Goal: Information Seeking & Learning: Learn about a topic

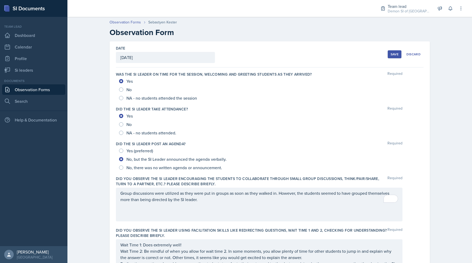
scroll to position [213, 0]
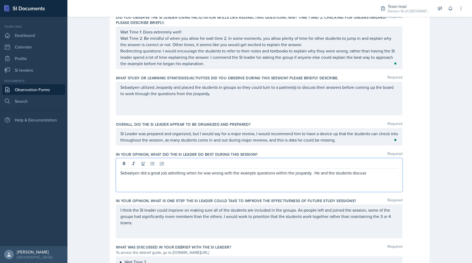
click at [372, 175] on p "Sebastyen did a great job admitting when he was wrong with the example question…" at bounding box center [259, 173] width 278 height 6
click at [394, 172] on p "Sebastyen did a great job admitting when he was wrong with the example question…" at bounding box center [259, 176] width 278 height 13
click at [184, 180] on p "Sebastyen did a great job admitting when he was wrong with the example question…" at bounding box center [259, 176] width 278 height 13
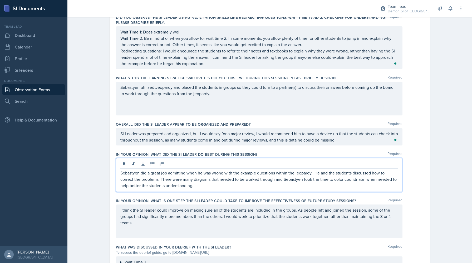
click at [125, 172] on p "Sebastyen did a great job admitting when he was wrong with the example question…" at bounding box center [259, 179] width 278 height 19
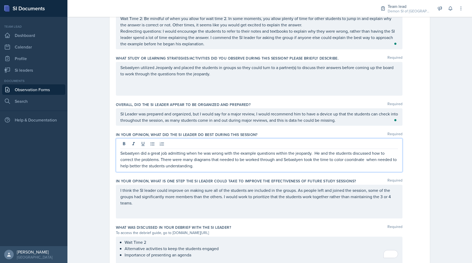
scroll to position [236, 0]
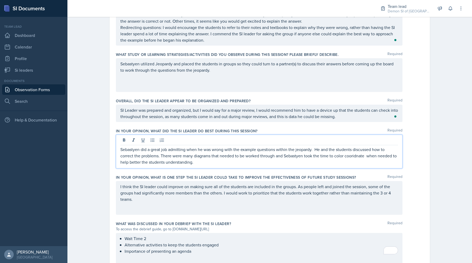
click at [174, 206] on div "I think the SI leader could improve on making sure all of the students are incl…" at bounding box center [259, 198] width 287 height 34
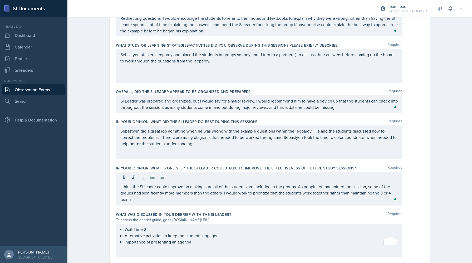
click at [206, 147] on div "Sebastyen did a great job admitting when he was wrong with the example question…" at bounding box center [259, 142] width 287 height 34
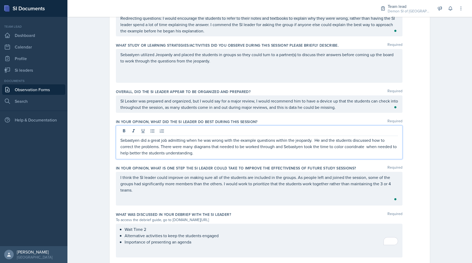
scroll to position [255, 0]
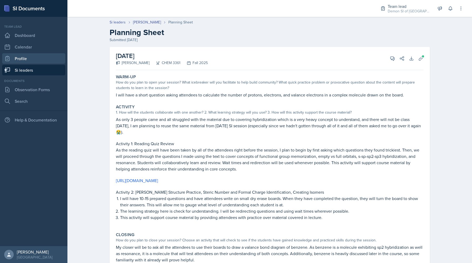
click at [33, 60] on link "Profile" at bounding box center [33, 58] width 63 height 11
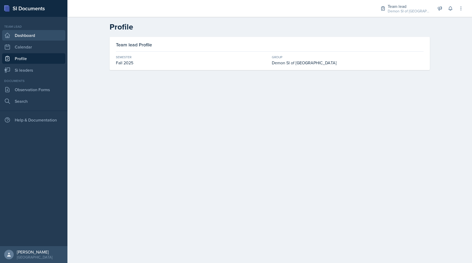
click at [41, 36] on link "Dashboard" at bounding box center [33, 35] width 63 height 11
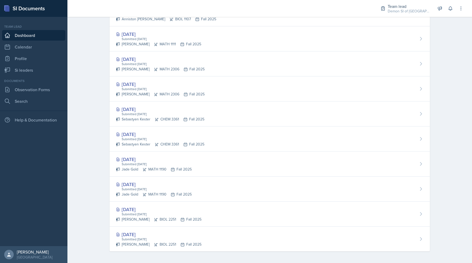
scroll to position [195, 0]
click at [35, 70] on link "Si leaders" at bounding box center [33, 70] width 63 height 11
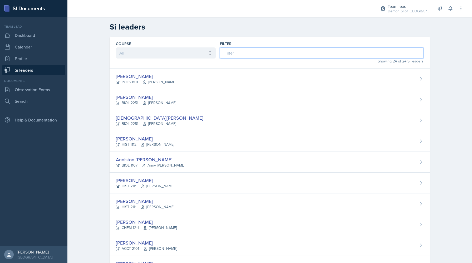
click at [246, 50] on input at bounding box center [322, 52] width 204 height 11
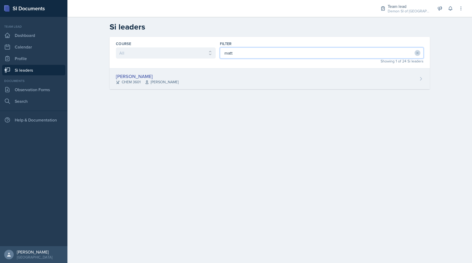
type input "matt"
click at [204, 80] on div "Matt Mineo CHEM 3601 Mark Mitchell" at bounding box center [270, 78] width 320 height 21
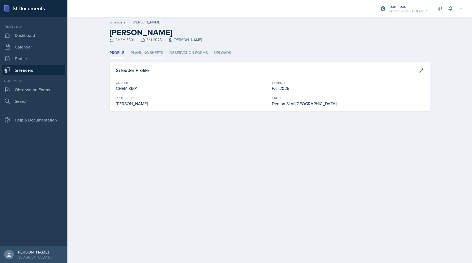
click at [145, 56] on li "Planning Sheets" at bounding box center [147, 53] width 32 height 10
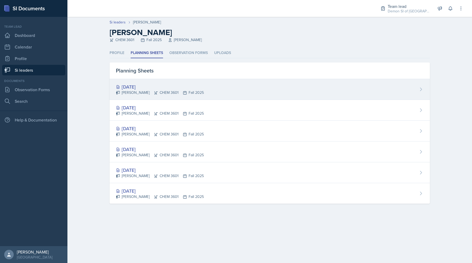
click at [151, 87] on div "Sep 4th, 2025" at bounding box center [160, 86] width 88 height 7
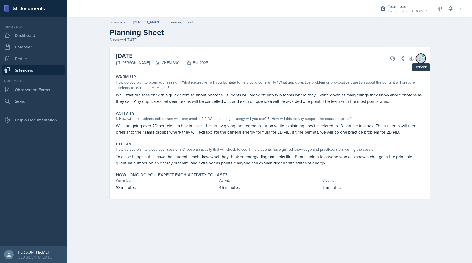
click at [421, 59] on icon at bounding box center [421, 58] width 4 height 4
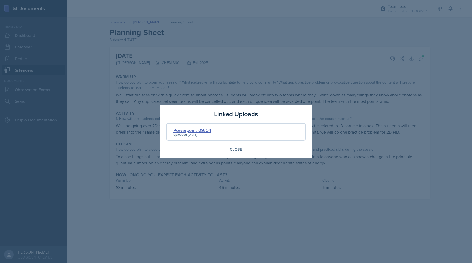
click at [204, 129] on div "Powerpoint 09/04" at bounding box center [192, 130] width 38 height 7
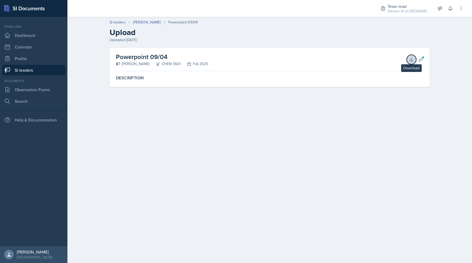
click at [411, 58] on icon at bounding box center [411, 59] width 5 height 5
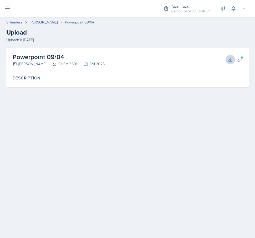
click at [86, 40] on div "Uploaded Aug 28th, 2025" at bounding box center [127, 40] width 243 height 6
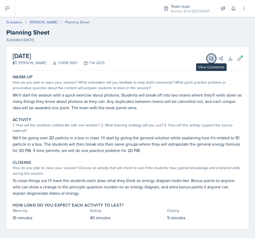
click at [210, 58] on icon at bounding box center [212, 59] width 4 height 4
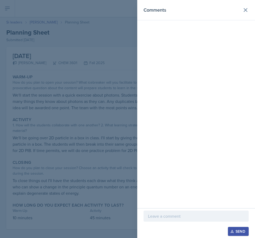
click at [210, 60] on div "Comments" at bounding box center [196, 104] width 118 height 208
click at [106, 75] on div at bounding box center [127, 119] width 255 height 238
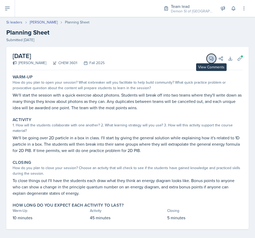
click at [209, 60] on button "View Comments" at bounding box center [211, 58] width 9 height 9
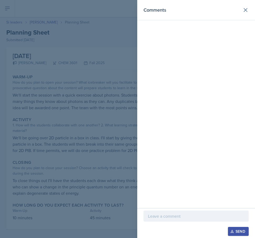
click at [175, 215] on p at bounding box center [196, 216] width 96 height 6
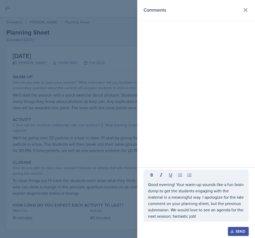
click at [237, 231] on div "Send" at bounding box center [239, 231] width 14 height 4
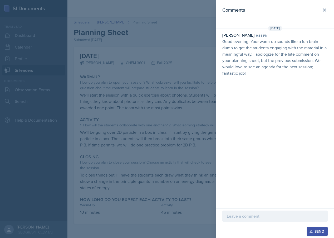
click at [138, 96] on div at bounding box center [167, 119] width 334 height 238
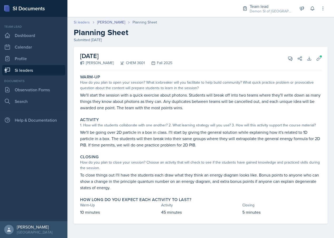
click at [79, 22] on link "Si leaders" at bounding box center [82, 22] width 16 height 6
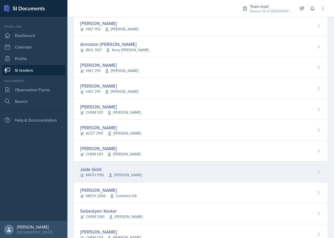
scroll to position [129, 0]
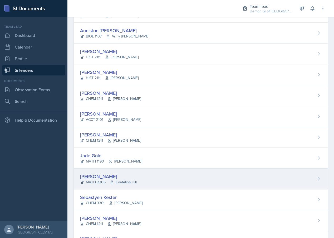
click at [130, 180] on span "Cvetelina Hill" at bounding box center [123, 182] width 27 height 6
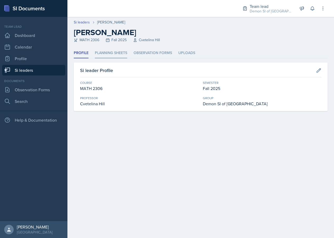
click at [104, 53] on li "Planning Sheets" at bounding box center [111, 53] width 32 height 10
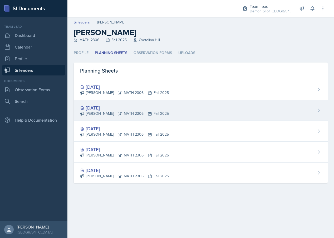
click at [123, 113] on div "Julian Jahde MATH 2306 Fall 2025" at bounding box center [124, 114] width 89 height 6
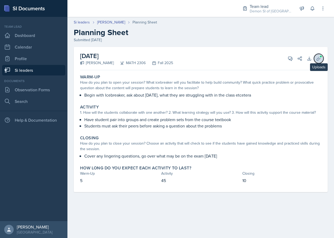
click at [322, 55] on span at bounding box center [320, 56] width 3 height 3
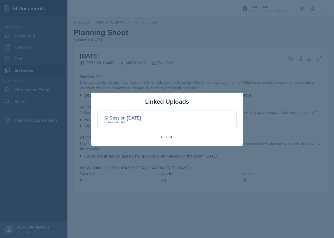
click at [120, 118] on div "SI Session 9/4/25" at bounding box center [122, 117] width 37 height 7
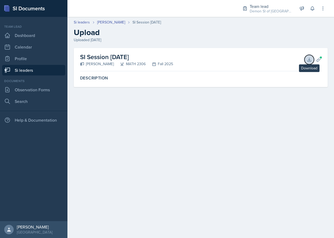
click at [310, 61] on icon at bounding box center [308, 59] width 3 height 3
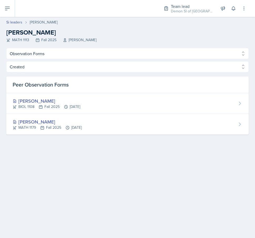
select select "Observation Forms"
